Goal: Information Seeking & Learning: Find specific fact

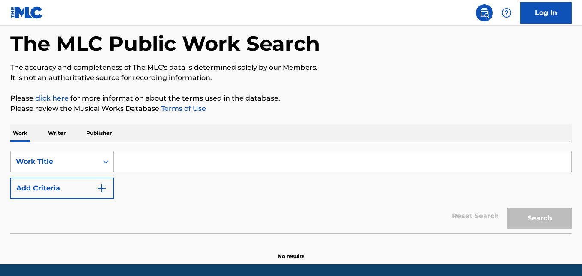
scroll to position [43, 0]
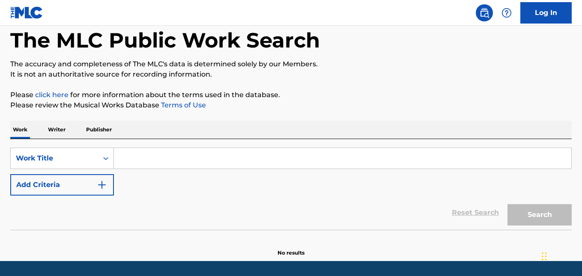
click at [168, 162] on input "Search Form" at bounding box center [342, 158] width 457 height 21
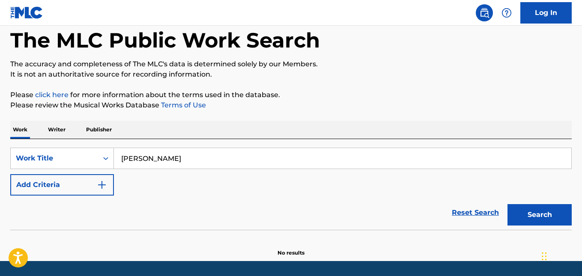
click at [508, 204] on button "Search" at bounding box center [540, 214] width 64 height 21
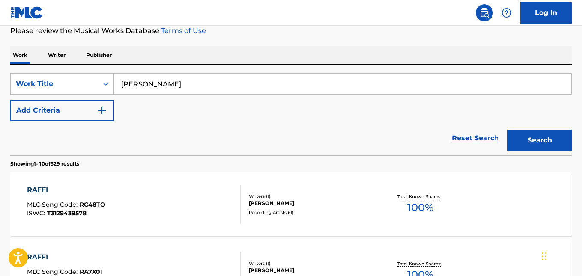
scroll to position [86, 0]
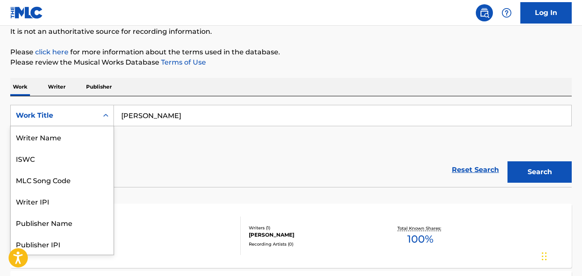
click at [99, 113] on div "Search Form" at bounding box center [105, 115] width 15 height 15
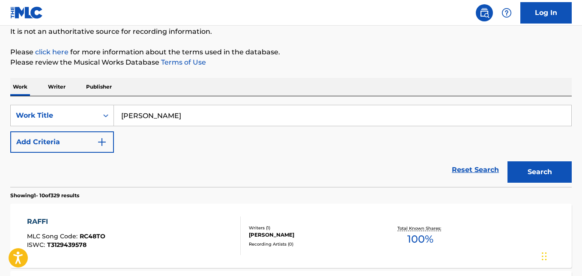
drag, startPoint x: 167, startPoint y: 120, endPoint x: 119, endPoint y: 119, distance: 48.0
click at [119, 119] on input "[PERSON_NAME]" at bounding box center [342, 115] width 457 height 21
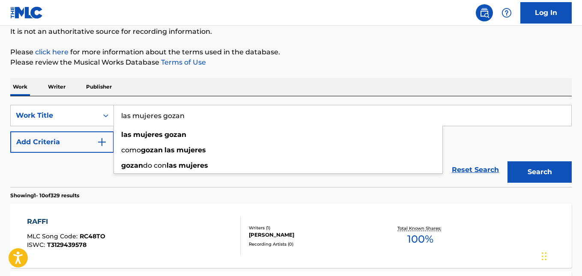
click at [508, 161] on button "Search" at bounding box center [540, 171] width 64 height 21
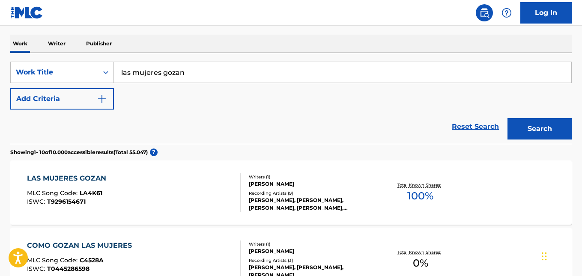
scroll to position [128, 0]
click at [197, 72] on input "las mujeres gozan" at bounding box center [342, 73] width 457 height 21
click at [96, 99] on button "Add Criteria" at bounding box center [62, 99] width 104 height 21
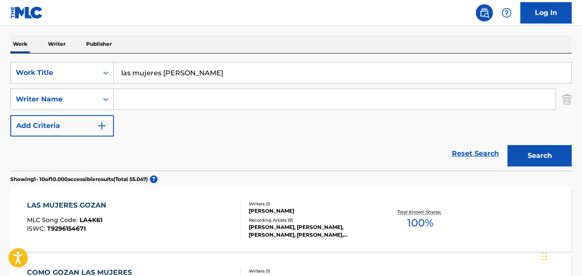
click at [152, 99] on input "Search Form" at bounding box center [335, 99] width 442 height 21
click at [216, 72] on input "las mujeres [PERSON_NAME]" at bounding box center [342, 73] width 457 height 21
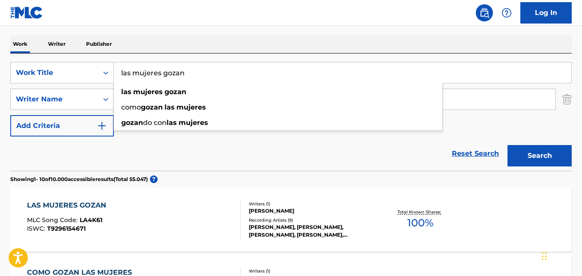
type input "las mujeres gozan"
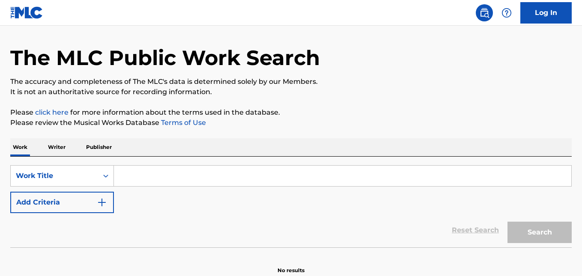
scroll to position [69, 0]
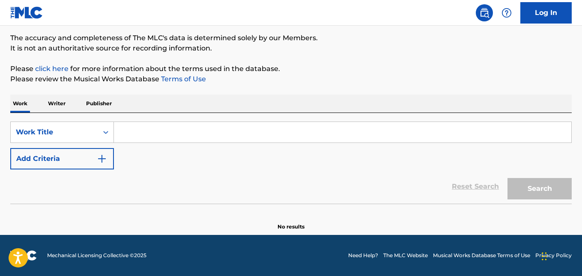
click at [135, 128] on input "Search Form" at bounding box center [342, 132] width 457 height 21
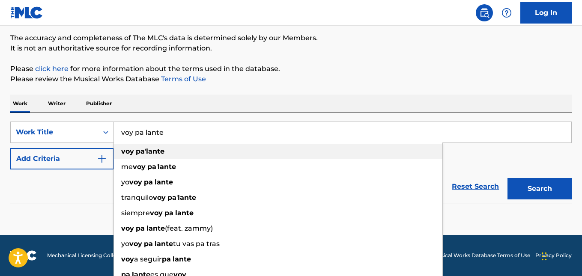
click at [126, 151] on strong "voy" at bounding box center [127, 151] width 13 height 8
type input "voy pa' lante"
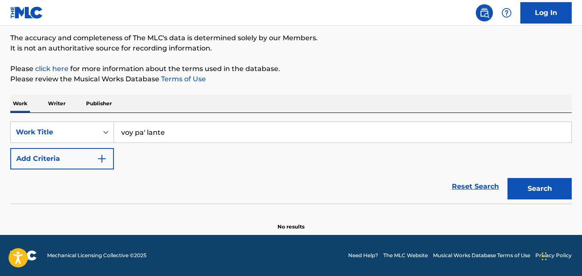
click at [539, 189] on button "Search" at bounding box center [540, 188] width 64 height 21
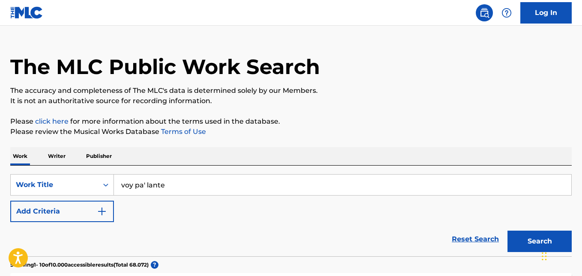
scroll to position [0, 0]
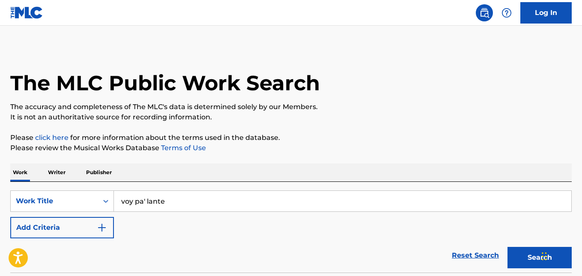
click at [107, 230] on button "Add Criteria" at bounding box center [62, 227] width 104 height 21
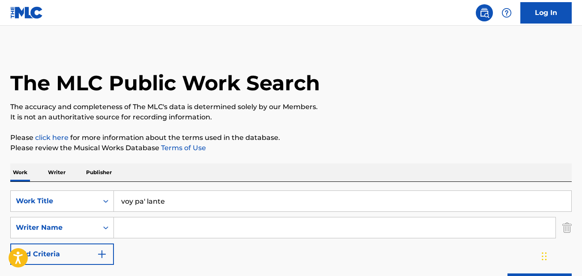
click at [140, 224] on input "Search Form" at bounding box center [335, 228] width 442 height 21
type input "cesar lebron"
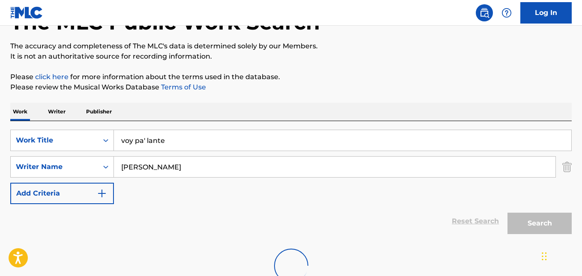
scroll to position [123, 0]
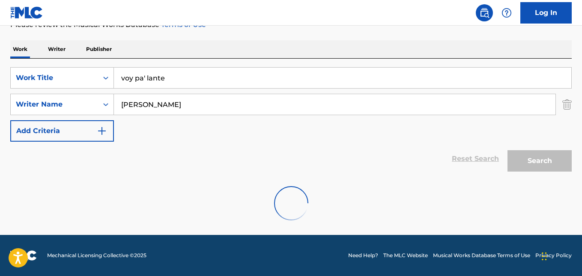
drag, startPoint x: 168, startPoint y: 78, endPoint x: 119, endPoint y: 75, distance: 48.9
click at [119, 75] on input "voy pa' lante" at bounding box center [342, 78] width 457 height 21
drag, startPoint x: 175, startPoint y: 109, endPoint x: 120, endPoint y: 107, distance: 54.5
click at [120, 107] on input "cesar lebron" at bounding box center [335, 104] width 442 height 21
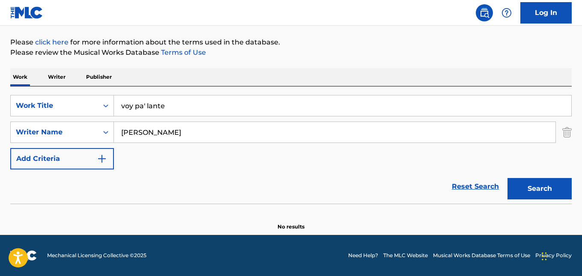
scroll to position [96, 0]
drag, startPoint x: 153, startPoint y: 105, endPoint x: 93, endPoint y: 105, distance: 60.4
click at [93, 105] on div "SearchWithCriteria486511ad-e932-49aa-8efc-ba0f6f7c5c01 Work Title voy pa' lante" at bounding box center [290, 105] width 561 height 21
click at [540, 187] on button "Search" at bounding box center [540, 188] width 64 height 21
click at [203, 107] on input "el amor no tiene logico" at bounding box center [342, 106] width 457 height 21
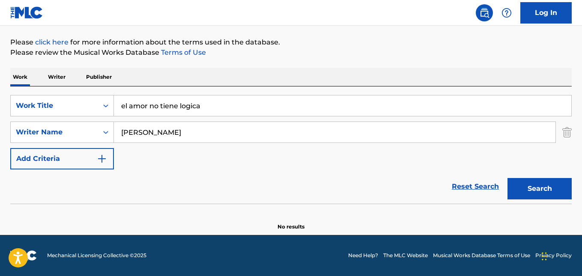
type input "el amor no tiene logica"
click at [508, 178] on button "Search" at bounding box center [540, 188] width 64 height 21
drag, startPoint x: 181, startPoint y: 137, endPoint x: 113, endPoint y: 136, distance: 67.7
click at [113, 136] on div "SearchWithCriteria3a8c89a8-c341-49ca-a7dc-d726881355df Writer Name cesar lebron" at bounding box center [290, 132] width 561 height 21
click at [508, 178] on button "Search" at bounding box center [540, 188] width 64 height 21
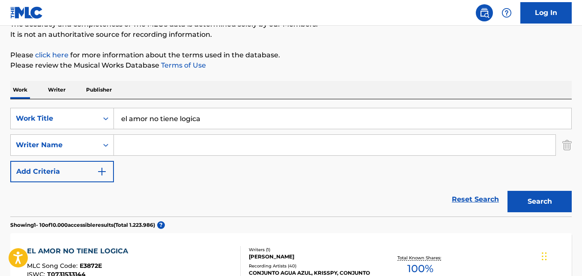
scroll to position [10, 0]
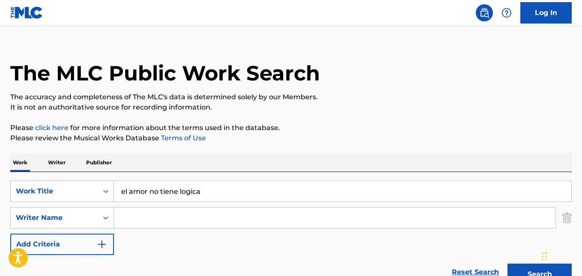
drag, startPoint x: 206, startPoint y: 188, endPoint x: 89, endPoint y: 189, distance: 116.9
click at [89, 190] on div "SearchWithCriteria486511ad-e932-49aa-8efc-ba0f6f7c5c01 Work Title el amor no ti…" at bounding box center [290, 191] width 561 height 21
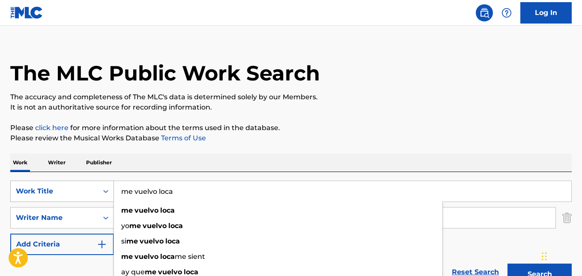
type input "me vuelvo loca"
click at [508, 264] on button "Search" at bounding box center [540, 274] width 64 height 21
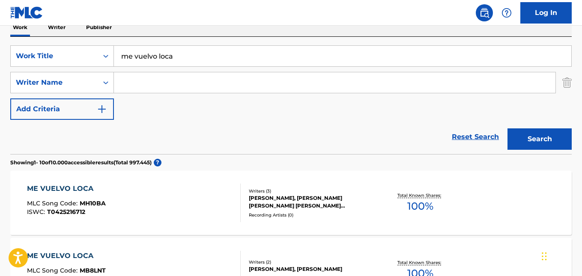
scroll to position [53, 0]
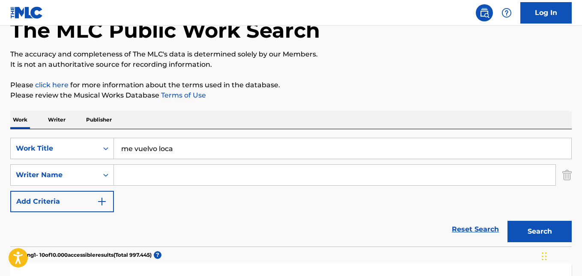
drag, startPoint x: 189, startPoint y: 152, endPoint x: 155, endPoint y: 177, distance: 42.7
click at [187, 154] on input "me vuelvo loca" at bounding box center [342, 148] width 457 height 21
click at [126, 175] on input "Search Form" at bounding box center [335, 175] width 442 height 21
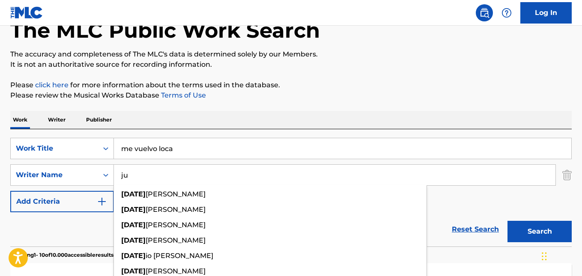
type input "j"
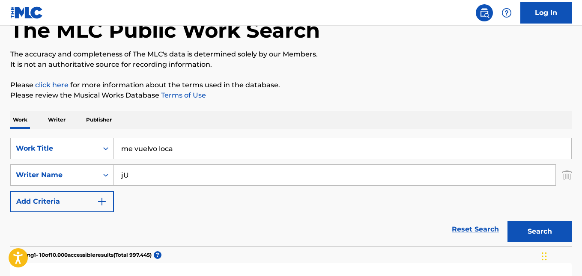
type input "j"
type input "U"
type input "Julay"
click at [508, 221] on button "Search" at bounding box center [540, 231] width 64 height 21
drag, startPoint x: 141, startPoint y: 169, endPoint x: 108, endPoint y: 166, distance: 32.7
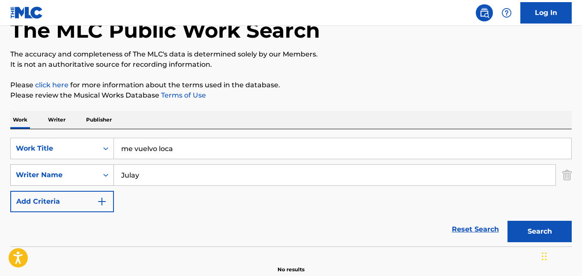
click at [108, 166] on div "SearchWithCriteria3a8c89a8-c341-49ca-a7dc-d726881355df Writer Name Julay" at bounding box center [290, 174] width 561 height 21
